Goal: Navigation & Orientation: Find specific page/section

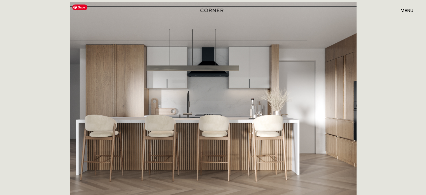
click at [286, 112] on img at bounding box center [213, 103] width 287 height 202
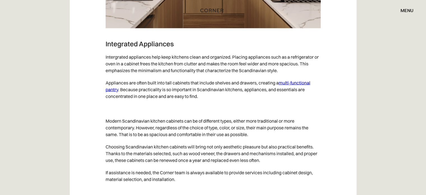
scroll to position [3247, 0]
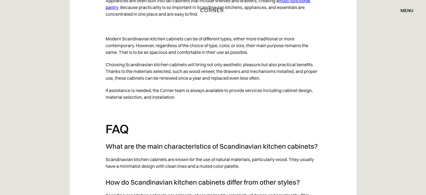
click at [406, 11] on div "menu" at bounding box center [406, 10] width 13 height 4
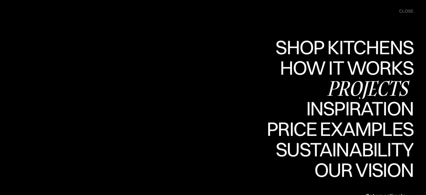
scroll to position [3275, 0]
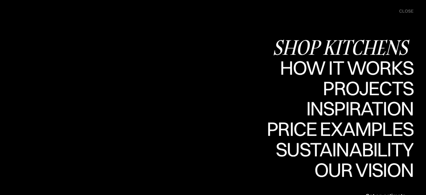
click at [375, 46] on div "Shop Kitchens" at bounding box center [342, 47] width 141 height 20
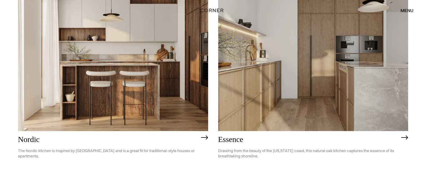
scroll to position [168, 0]
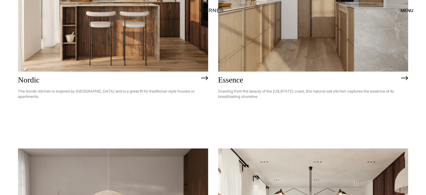
click at [32, 83] on h2 "Nordic" at bounding box center [108, 80] width 180 height 9
